Goal: Information Seeking & Learning: Learn about a topic

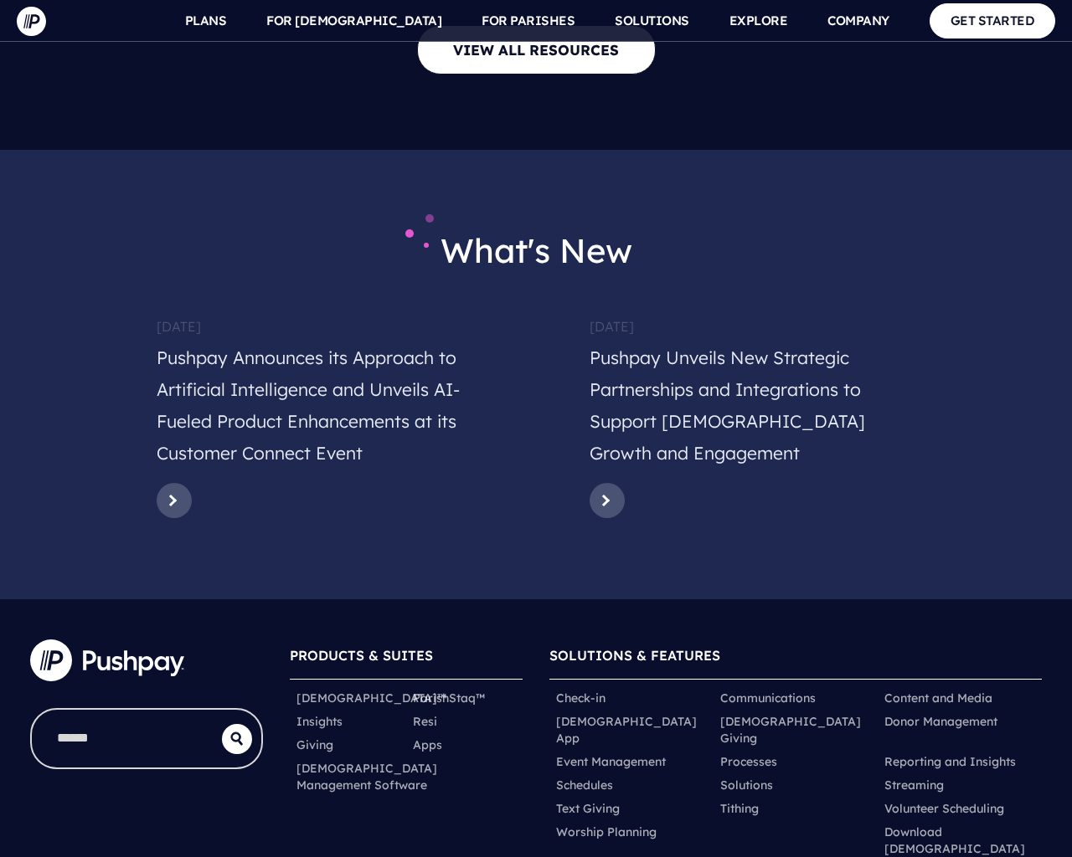
scroll to position [8176, 0]
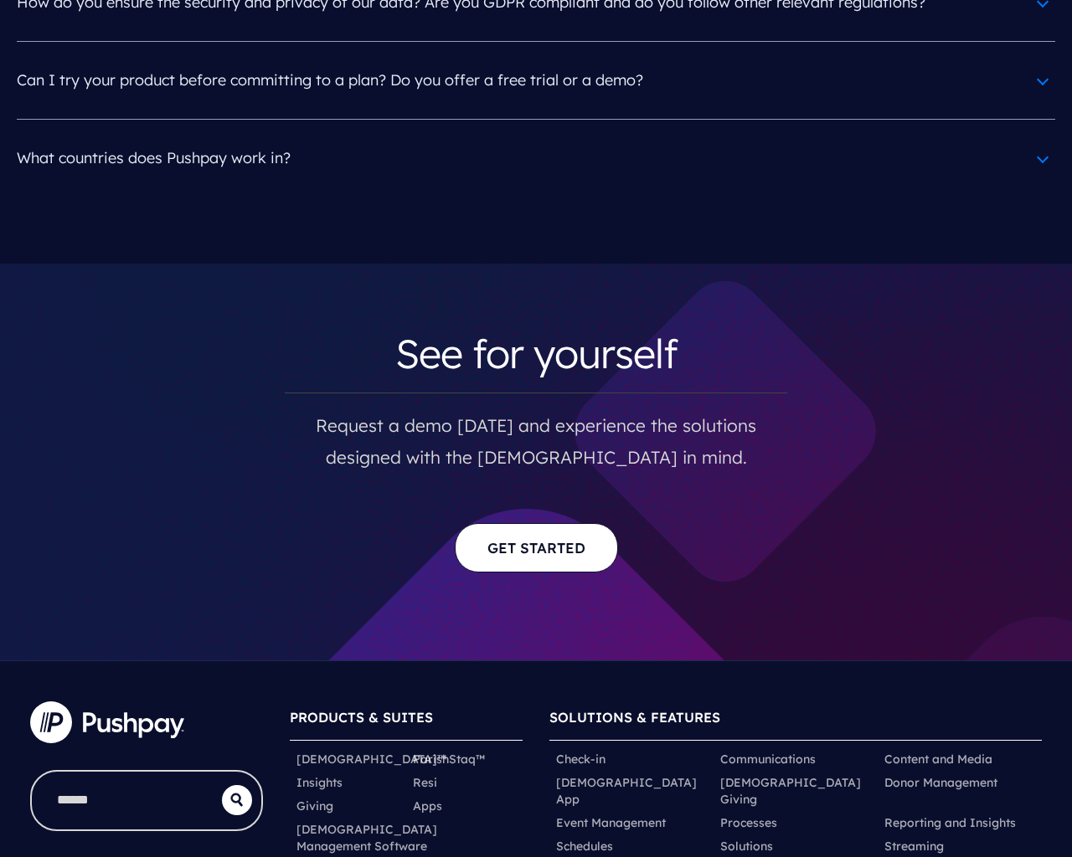
scroll to position [8593, 0]
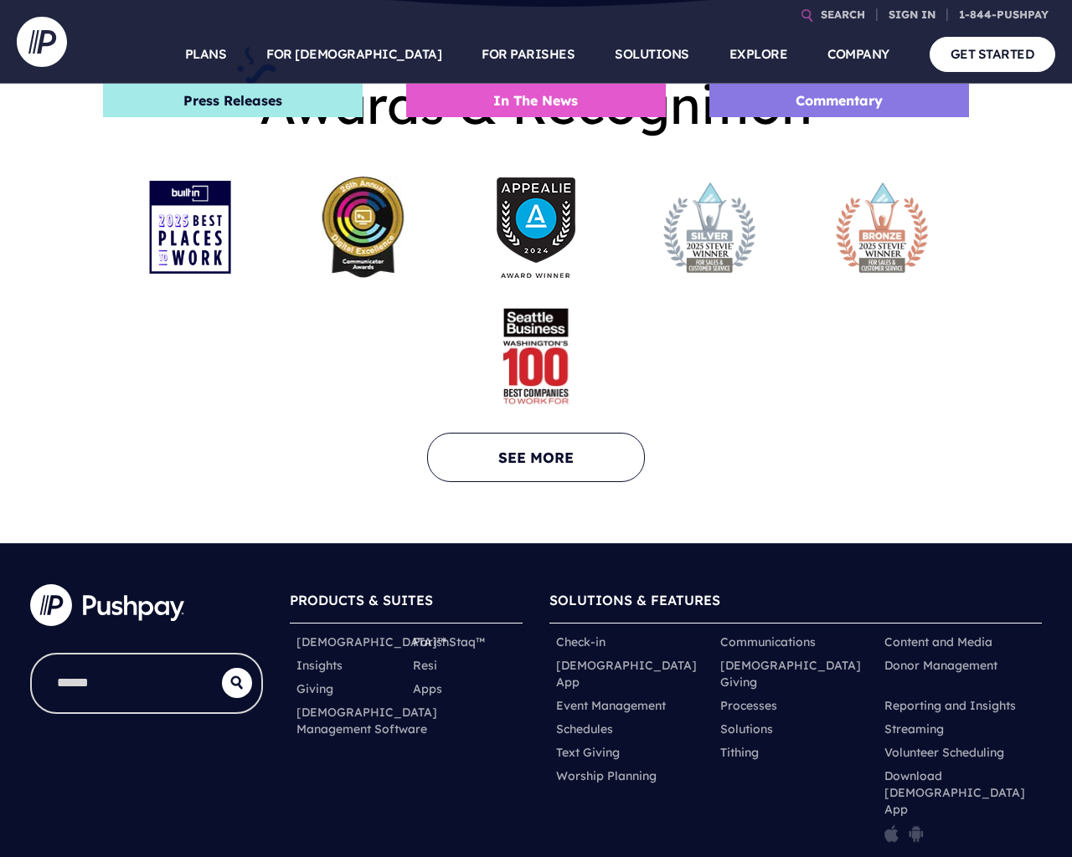
scroll to position [3471, 0]
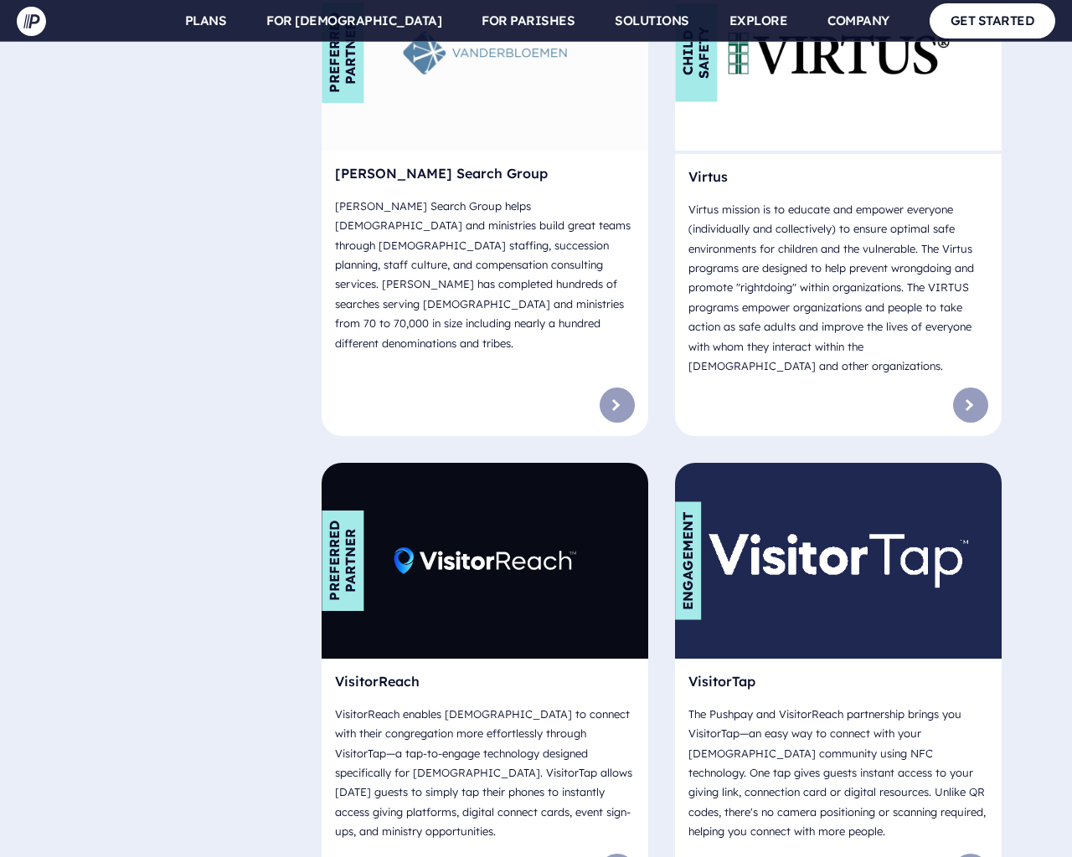
scroll to position [12558, 0]
